Goal: Information Seeking & Learning: Understand process/instructions

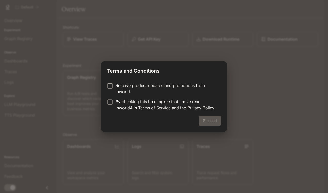
click at [143, 89] on p "Receive product updates and promotions from Inworld." at bounding box center [166, 88] width 101 height 12
click at [117, 102] on p "By checking this box I agree that I have read InworldAI's Terms of Service and …" at bounding box center [166, 105] width 101 height 12
click at [208, 122] on button "Proceed" at bounding box center [210, 121] width 22 height 10
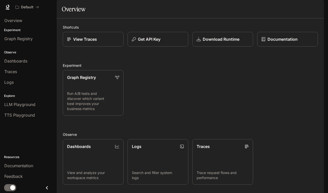
scroll to position [51, 0]
click at [27, 164] on span "Documentation" at bounding box center [18, 166] width 29 height 6
